Goal: Task Accomplishment & Management: Use online tool/utility

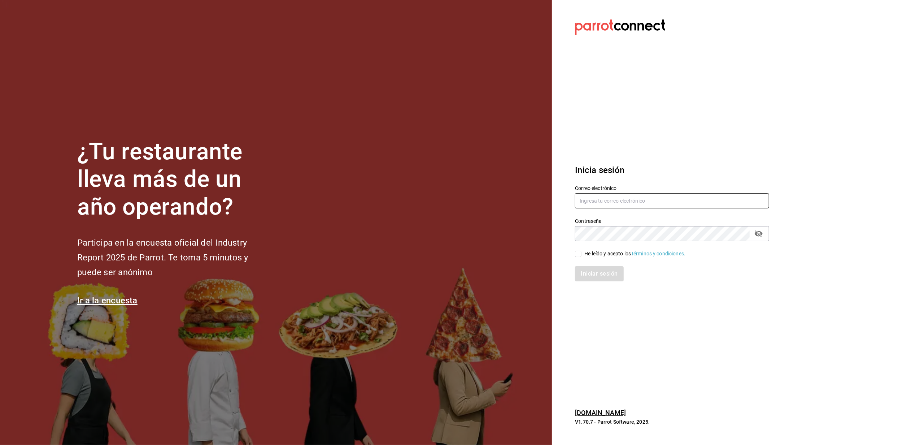
type input "[EMAIL_ADDRESS][DOMAIN_NAME]"
click at [577, 255] on div "He leído y acepto los Términos y condiciones." at bounding box center [667, 249] width 203 height 17
click at [578, 255] on input "He leído y acepto los Términos y condiciones." at bounding box center [578, 254] width 6 height 6
checkbox input "true"
click at [588, 266] on button "Iniciar sesión" at bounding box center [599, 273] width 49 height 15
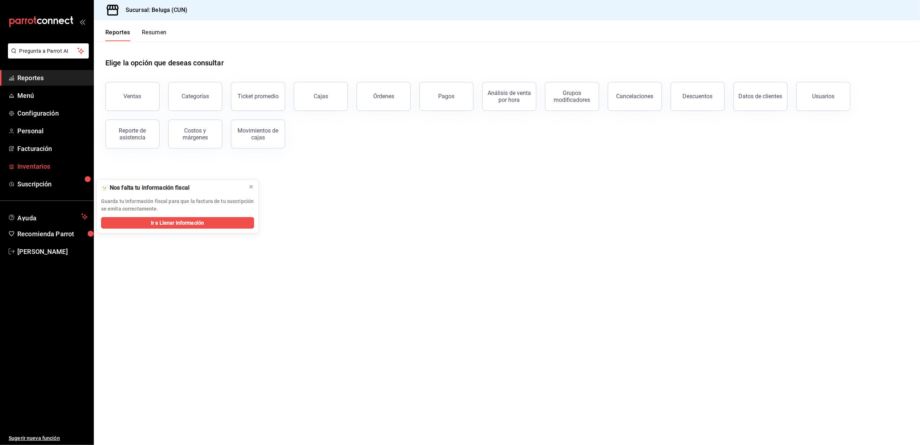
click at [44, 161] on link "Inventarios" at bounding box center [47, 167] width 94 height 16
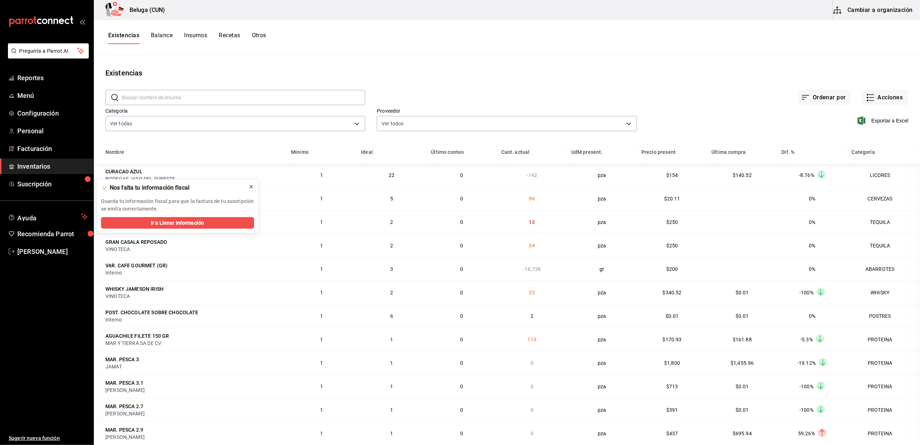
click at [252, 186] on icon at bounding box center [251, 186] width 3 height 3
click at [350, 122] on body "Pregunta a Parrot AI Reportes Menú Configuración Personal Facturación Inventari…" at bounding box center [460, 220] width 920 height 440
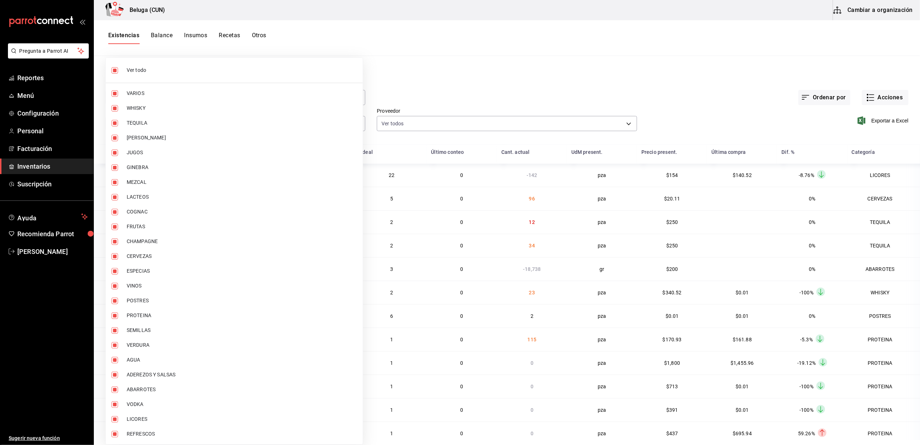
click at [116, 71] on input "checkbox" at bounding box center [115, 70] width 6 height 6
checkbox input "false"
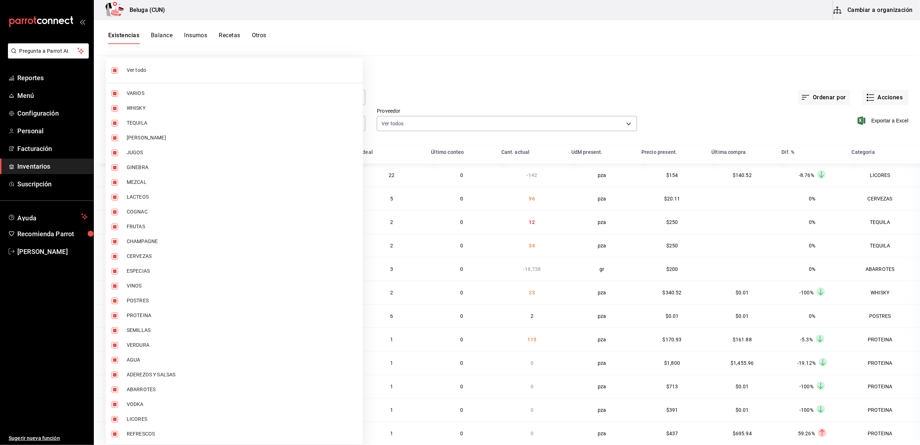
checkbox input "false"
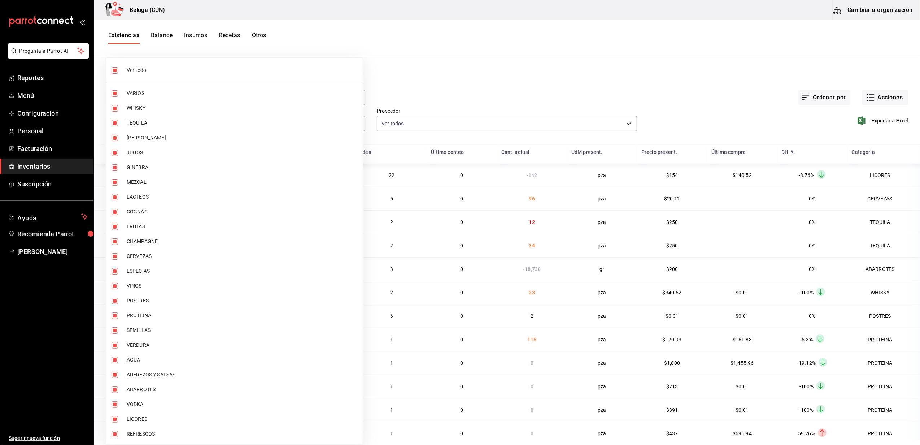
checkbox input "false"
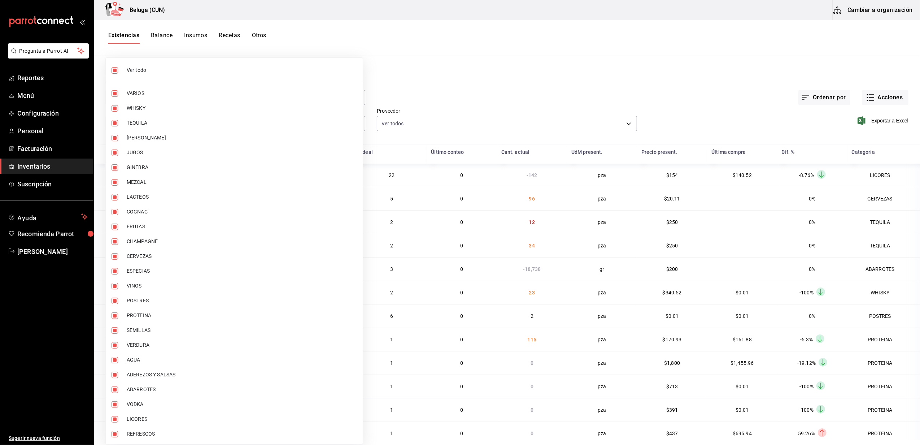
checkbox input "false"
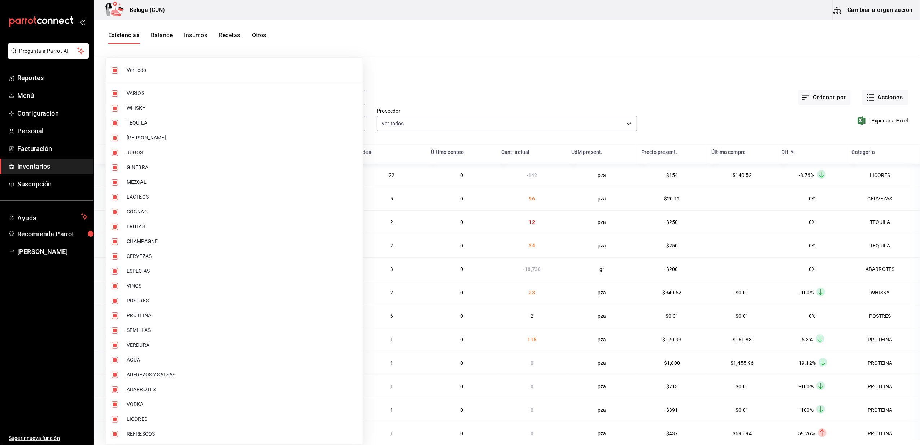
checkbox input "false"
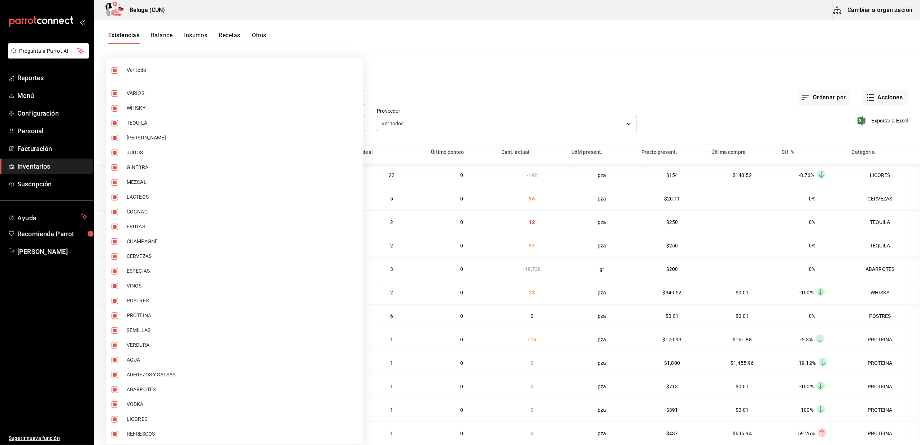
checkbox input "false"
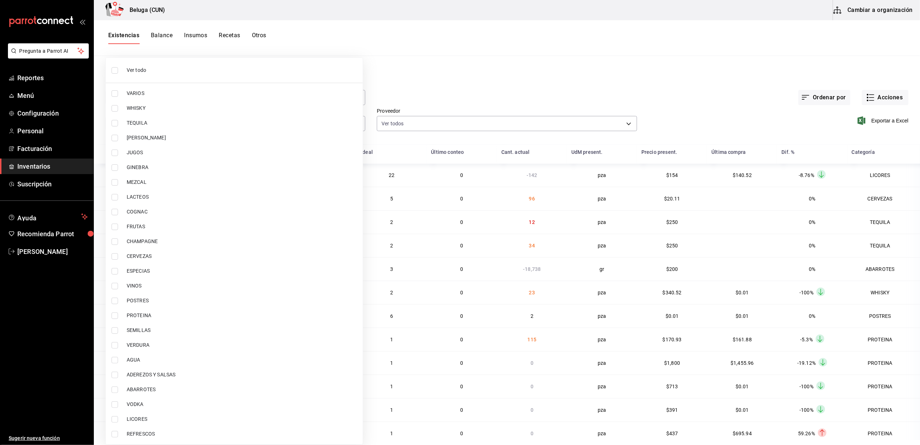
click at [113, 302] on input "checkbox" at bounding box center [115, 301] width 6 height 6
checkbox input "true"
type input "43c9e2b0-4afa-46e8-9575-d8271eaf3d25"
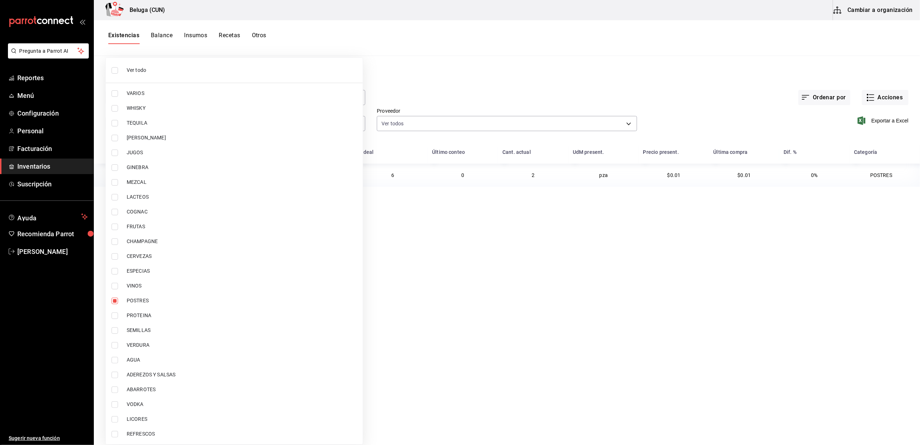
click at [117, 315] on input "checkbox" at bounding box center [115, 315] width 6 height 6
checkbox input "true"
type input "43c9e2b0-4afa-46e8-9575-d8271eaf3d25,49acfc3a-e67d-4012-8994-cdceb58e19f0"
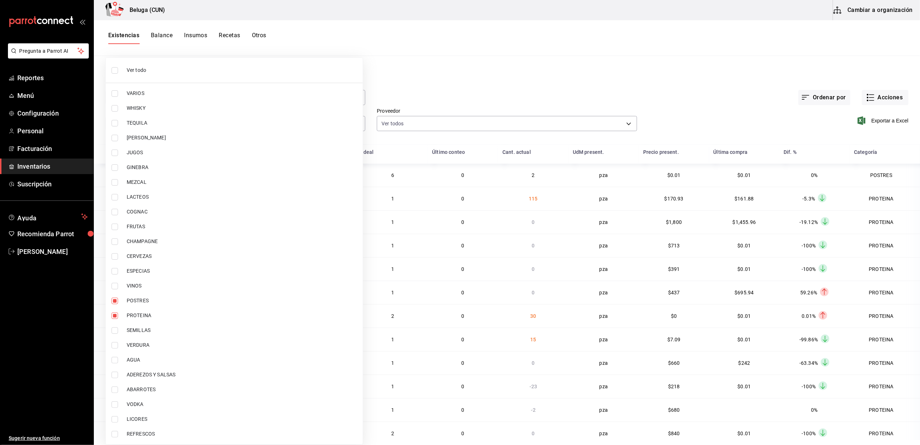
click at [405, 96] on div at bounding box center [460, 222] width 920 height 445
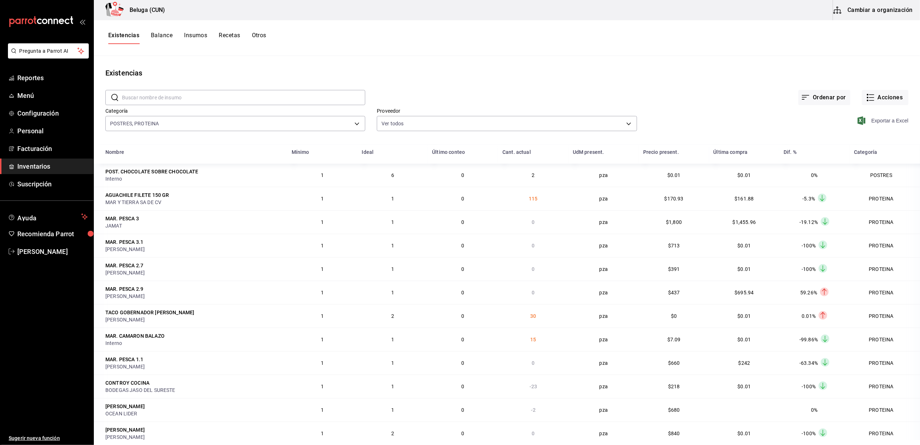
click at [876, 121] on span "Exportar a Excel" at bounding box center [883, 120] width 49 height 9
